Goal: Navigation & Orientation: Find specific page/section

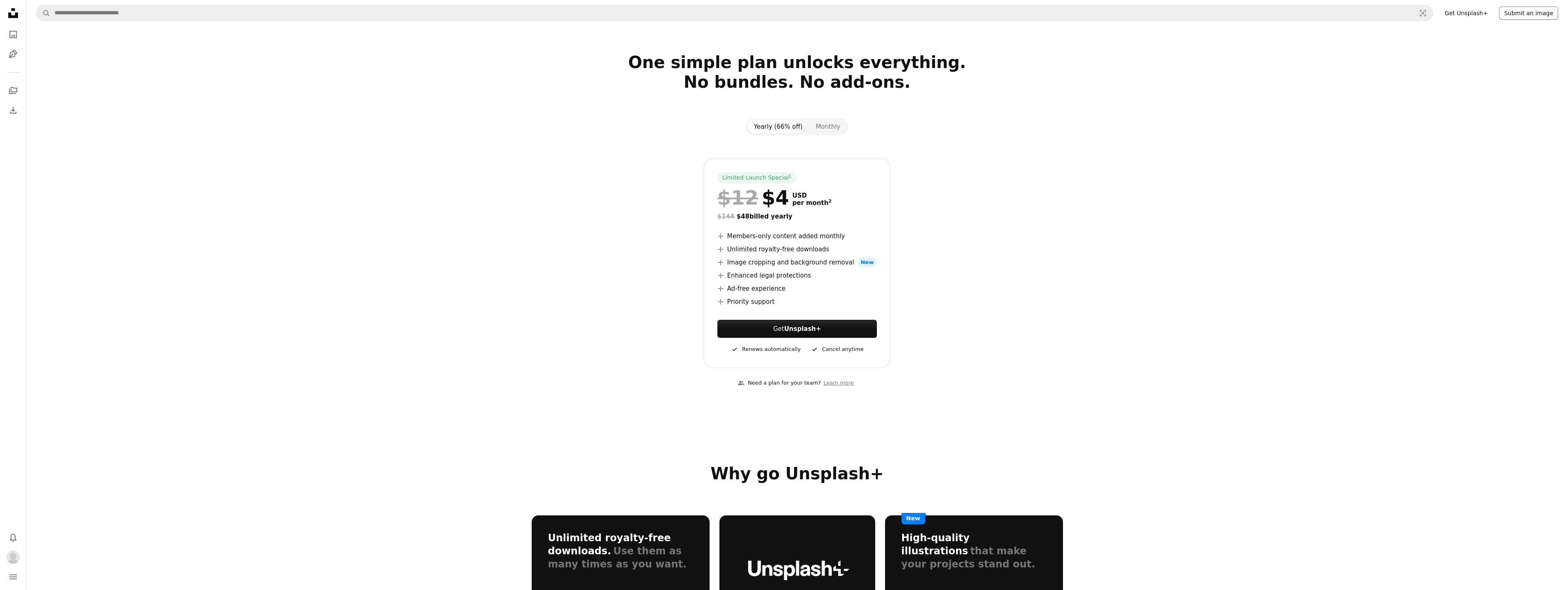
click at [1538, 11] on button "Submit an image" at bounding box center [1528, 13] width 59 height 13
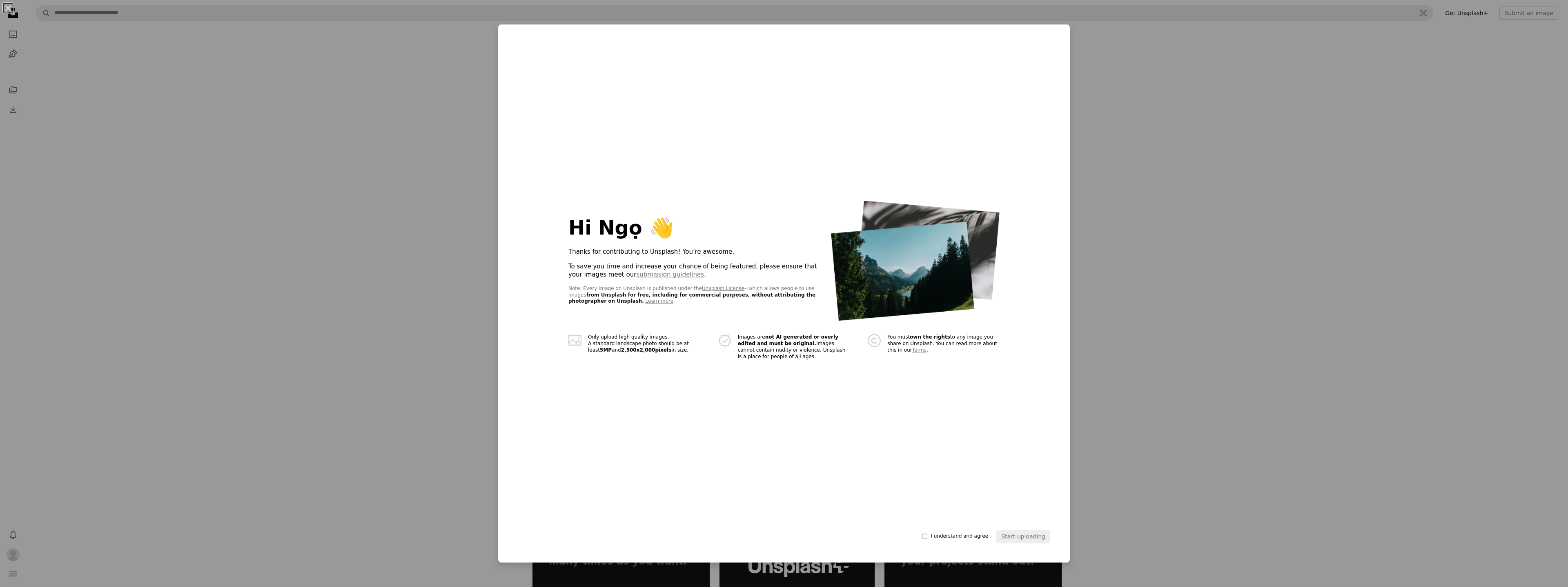
click at [1202, 133] on div "An X shape Hi Ngọ 👋 Thanks for contributing to Unsplash! You’re awesome. To sav…" at bounding box center [784, 293] width 1568 height 587
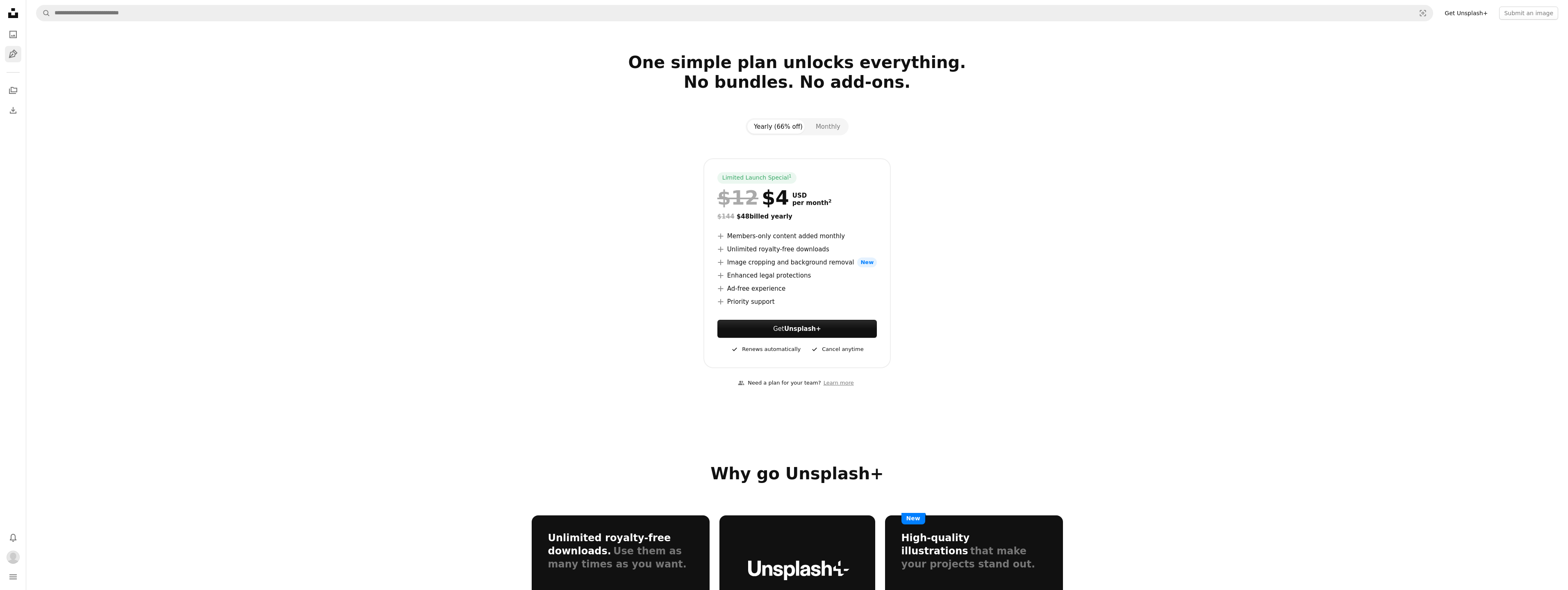
click at [13, 54] on icon "Illustrations" at bounding box center [13, 54] width 9 height 9
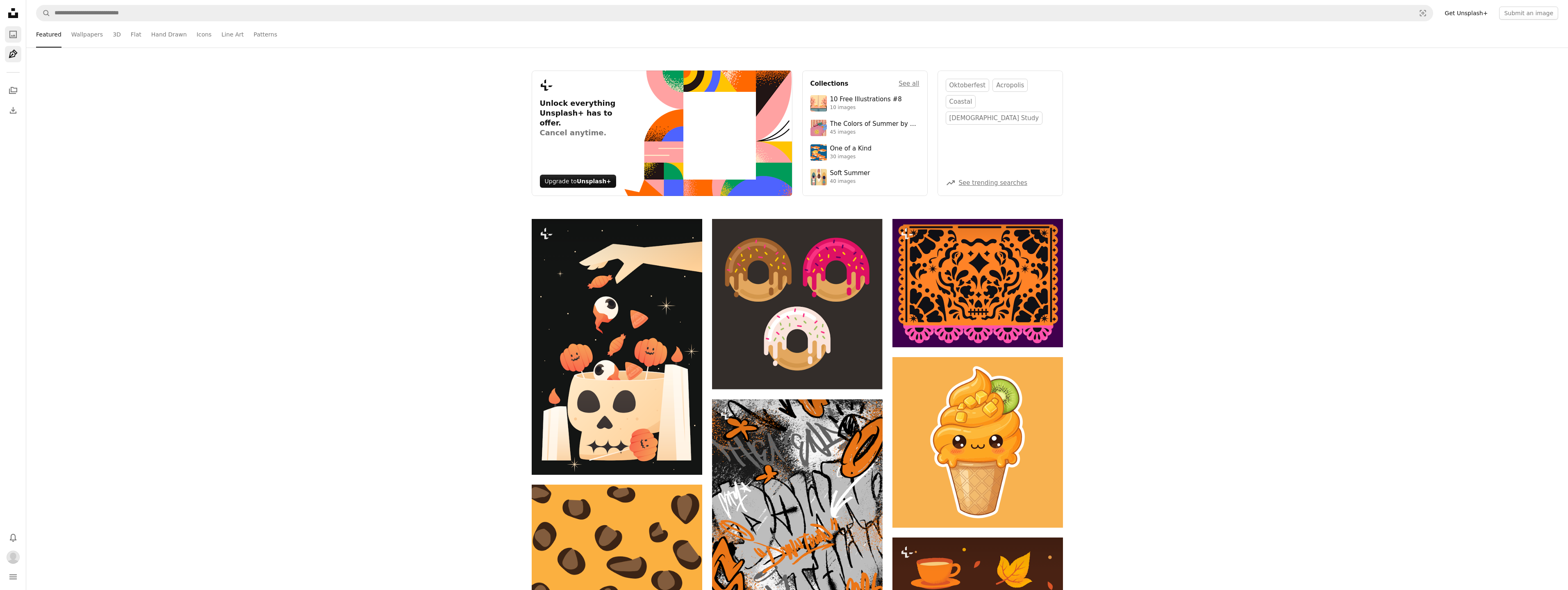
click at [12, 28] on link "A photo" at bounding box center [13, 34] width 16 height 17
